Goal: Task Accomplishment & Management: Complete application form

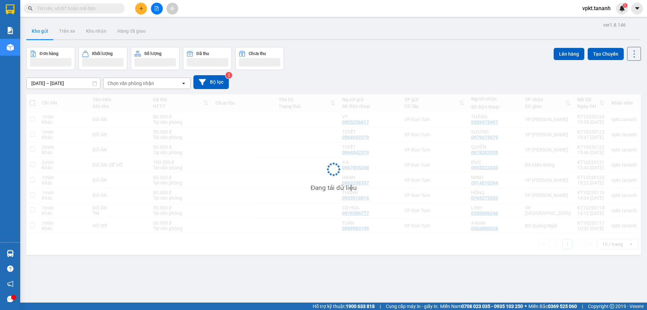
click at [88, 10] on input "text" at bounding box center [77, 8] width 80 height 7
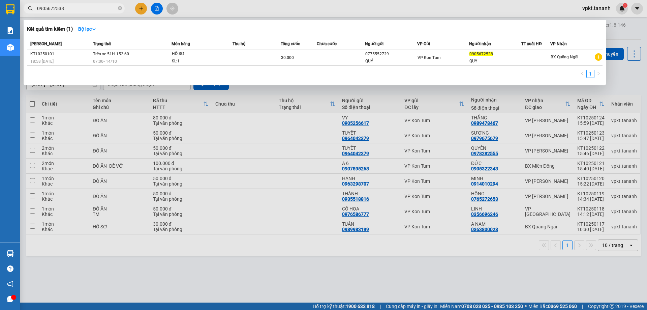
click at [89, 13] on div at bounding box center [323, 155] width 647 height 310
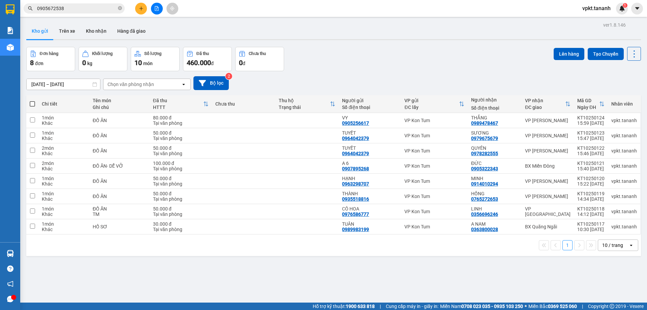
click at [89, 10] on input "0905672538" at bounding box center [77, 8] width 80 height 7
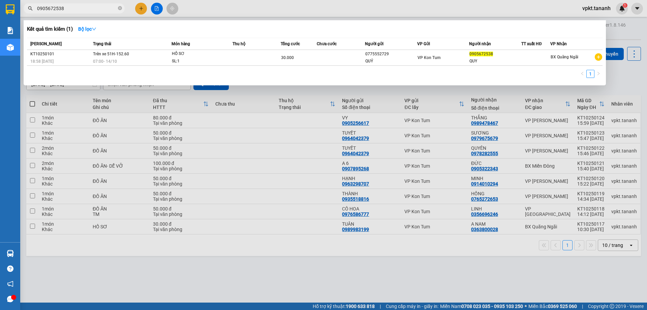
click at [89, 10] on input "0905672538" at bounding box center [77, 8] width 80 height 7
paste input "68653777"
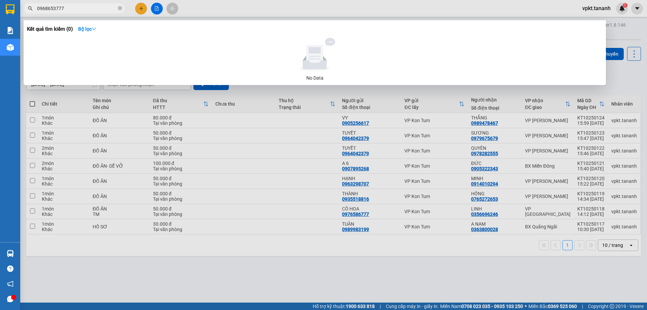
click at [37, 10] on input "0968653777" at bounding box center [77, 8] width 80 height 7
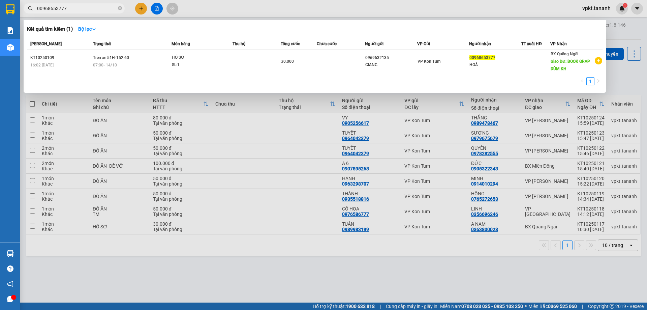
click at [90, 9] on input "00968653777" at bounding box center [77, 8] width 80 height 7
paste input "967221192"
type input "0967221192"
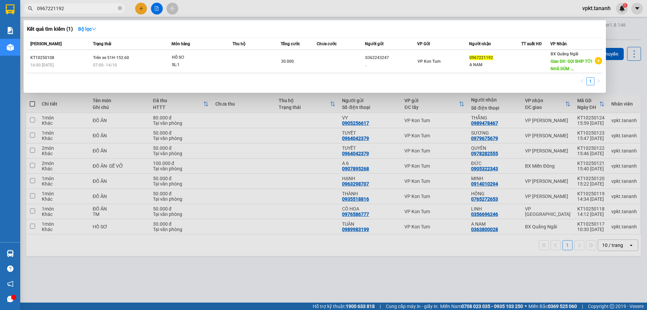
click at [3, 94] on div "Báo cáo Báo cáo dòng tiền (nhân viên) - chỉ tính tiền mặt Doanh số tạo đơn theo…" at bounding box center [10, 132] width 20 height 220
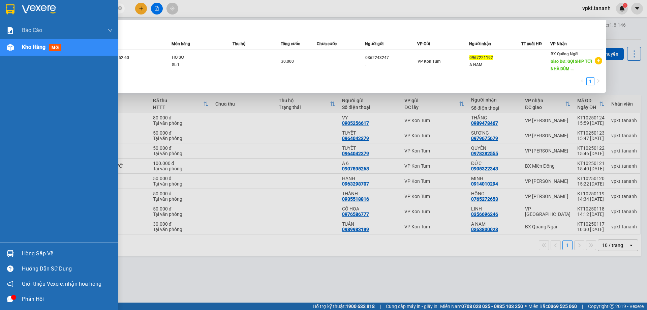
click at [16, 8] on div at bounding box center [59, 11] width 118 height 22
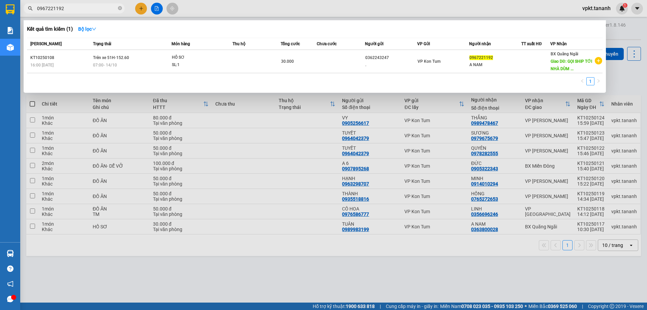
click at [351, 6] on div at bounding box center [323, 155] width 647 height 310
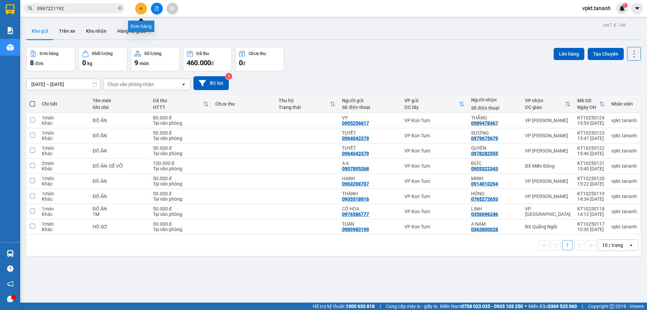
click at [142, 9] on icon "plus" at bounding box center [141, 8] width 5 height 5
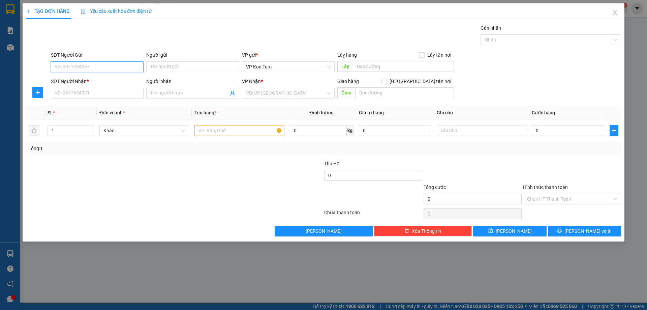
click at [97, 66] on input "SĐT Người Gửi" at bounding box center [97, 66] width 93 height 11
click at [172, 69] on input "Người gửi" at bounding box center [192, 66] width 93 height 11
type input "A ĐÔNG"
click at [94, 67] on input "SĐT Người Gửi" at bounding box center [97, 66] width 93 height 11
click at [90, 81] on div "0362243247 - ." at bounding box center [97, 80] width 85 height 7
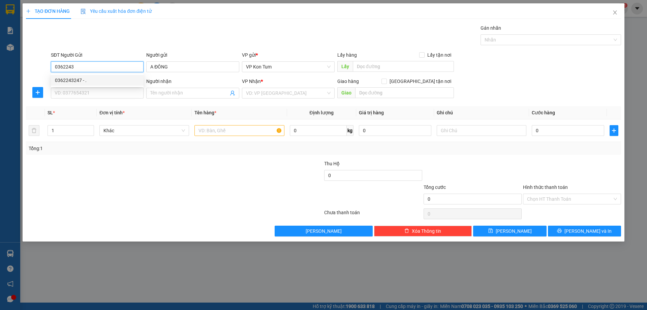
type input "0362243247"
type input "."
type input "0967221192"
type input "A NAM"
type input "GỌI SHIP TỚI NHÀ DÙM KHÁCH"
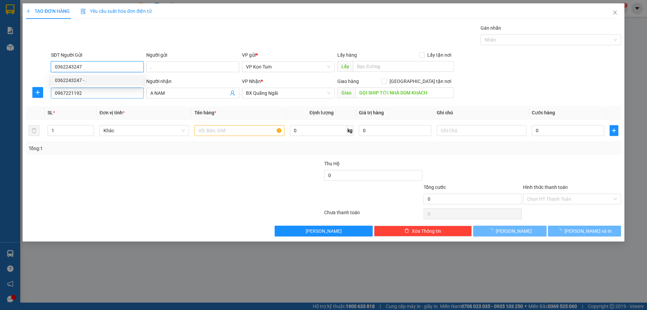
type input "30.000"
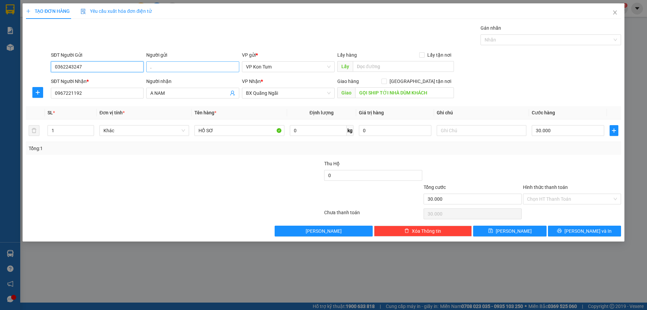
type input "0362243247"
click at [159, 63] on input "." at bounding box center [192, 66] width 93 height 11
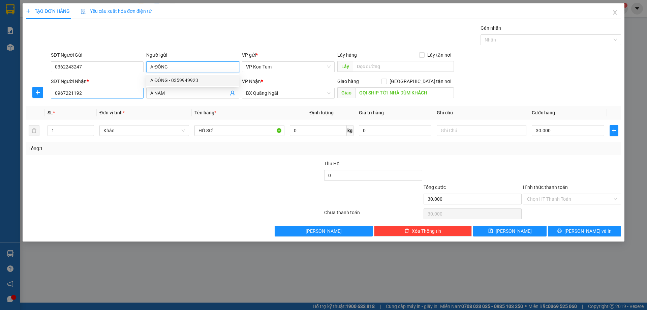
type input "A ĐÔNG"
click at [93, 93] on input "0967221192" at bounding box center [97, 93] width 93 height 11
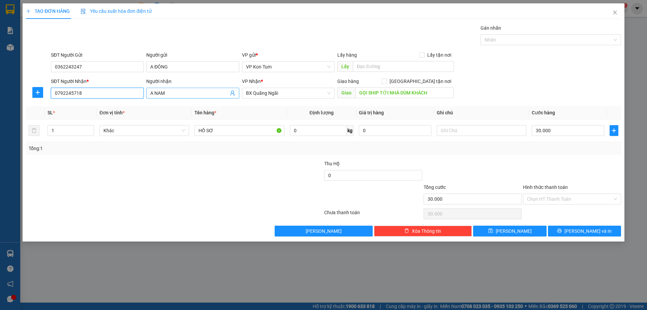
type input "0792245718"
click at [176, 94] on input "A NAM" at bounding box center [189, 92] width 78 height 7
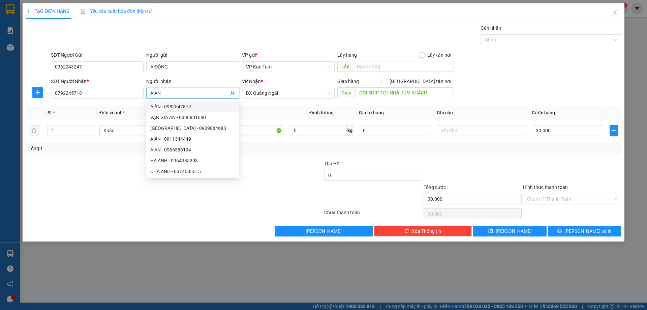
type input "A AN"
click at [280, 111] on th "Tên hàng *" at bounding box center [239, 112] width 95 height 13
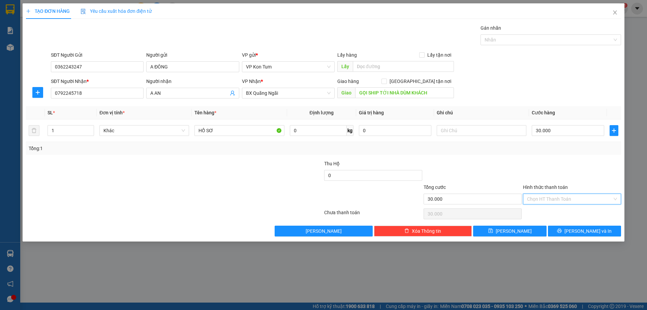
click at [565, 201] on input "Hình thức thanh toán" at bounding box center [569, 199] width 85 height 10
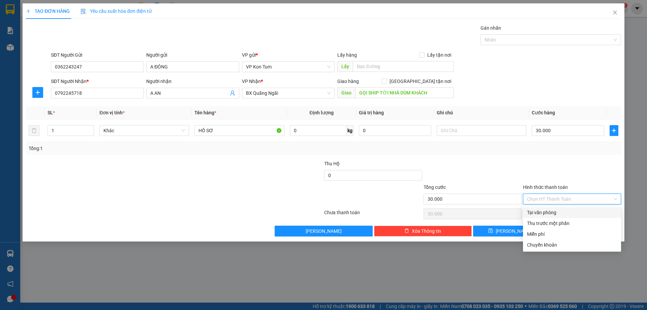
click at [563, 211] on div "Tại văn phòng" at bounding box center [572, 212] width 90 height 7
type input "0"
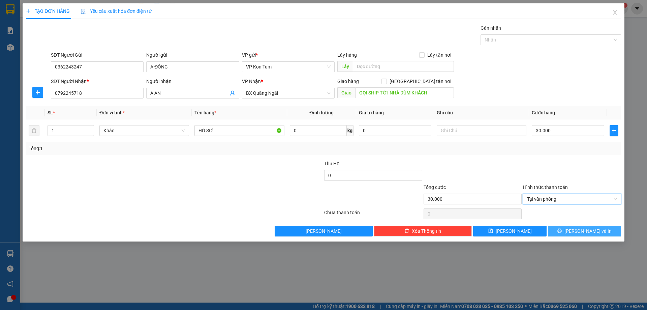
click at [587, 232] on span "[PERSON_NAME] và In" at bounding box center [588, 230] width 47 height 7
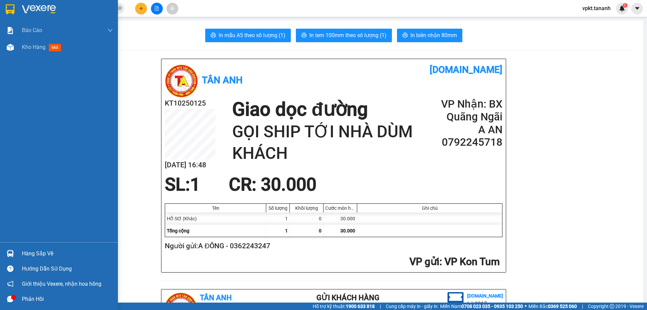
click at [15, 8] on div at bounding box center [10, 9] width 12 height 12
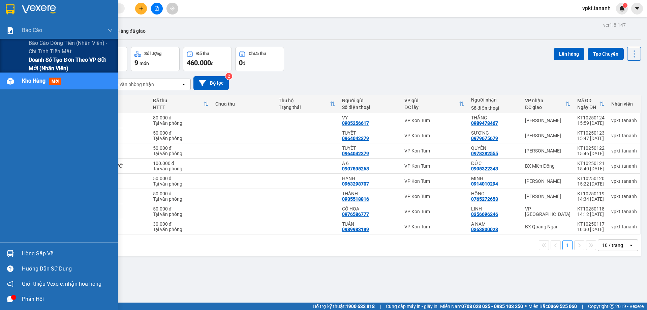
click at [49, 60] on span "Doanh số tạo đơn theo VP gửi mới (nhân viên)" at bounding box center [71, 64] width 84 height 17
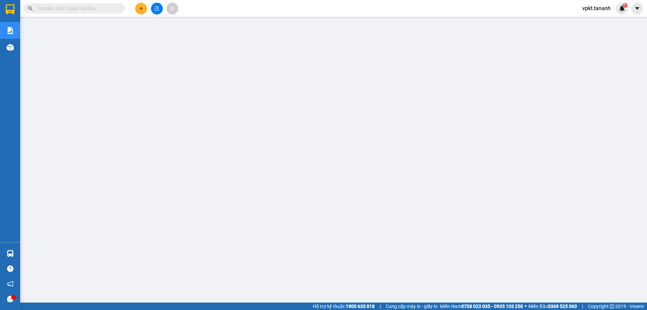
click at [73, 7] on input "text" at bounding box center [77, 8] width 80 height 7
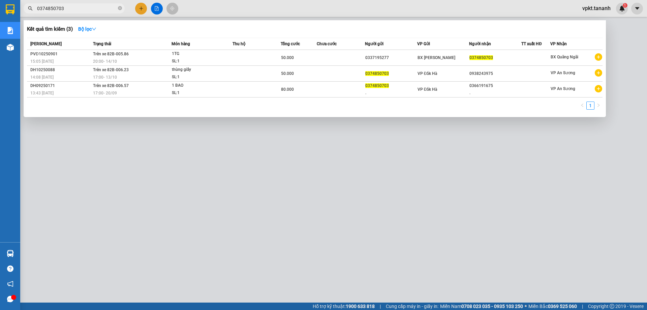
click at [133, 174] on div at bounding box center [323, 155] width 647 height 310
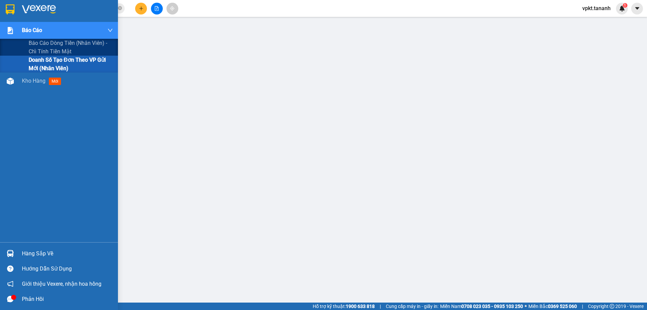
click at [45, 61] on span "Doanh số tạo đơn theo VP gửi mới (nhân viên)" at bounding box center [71, 64] width 84 height 17
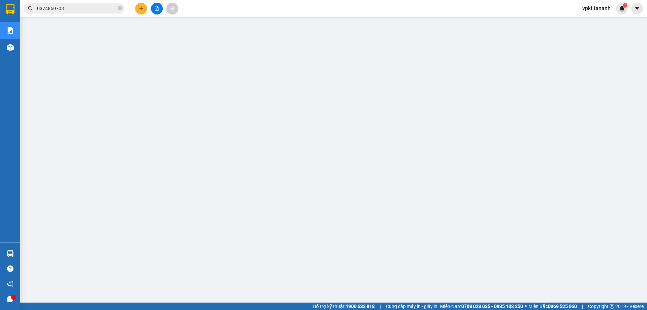
click at [83, 10] on input "0374850703" at bounding box center [77, 8] width 80 height 7
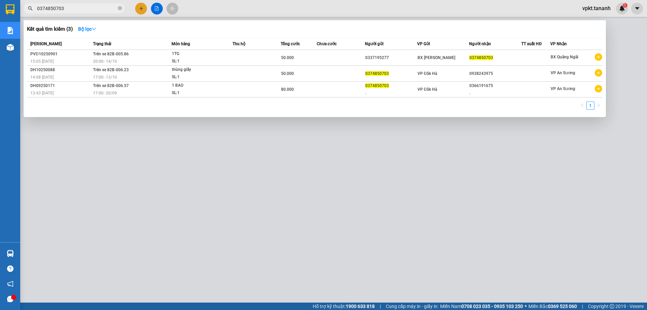
click at [83, 10] on input "0374850703" at bounding box center [77, 8] width 80 height 7
paste input "391104"
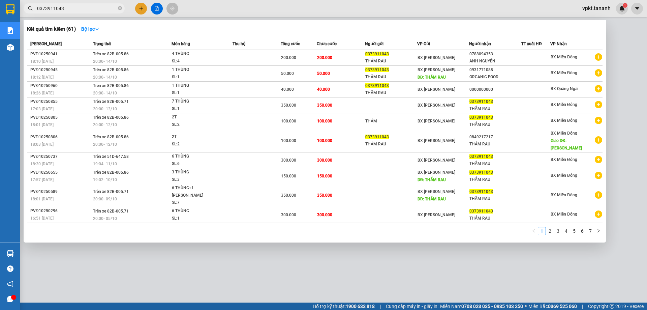
type input "0373911043"
click at [224, 276] on div at bounding box center [323, 155] width 647 height 310
